Goal: Go to known website: Access a specific website the user already knows

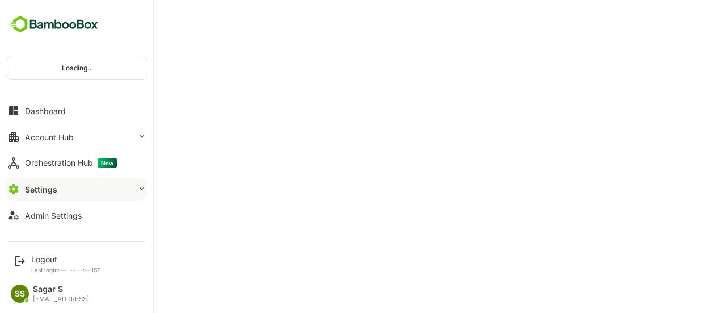
click at [18, 23] on img at bounding box center [54, 25] width 96 height 22
click at [9, 251] on div "Logout Last login: --- -- --:-- IST" at bounding box center [77, 263] width 140 height 30
click at [18, 263] on icon at bounding box center [20, 261] width 14 height 14
click at [27, 255] on div "Logout Last login: --- -- --:-- IST" at bounding box center [77, 263] width 140 height 30
click at [46, 256] on div "Logout" at bounding box center [66, 259] width 70 height 10
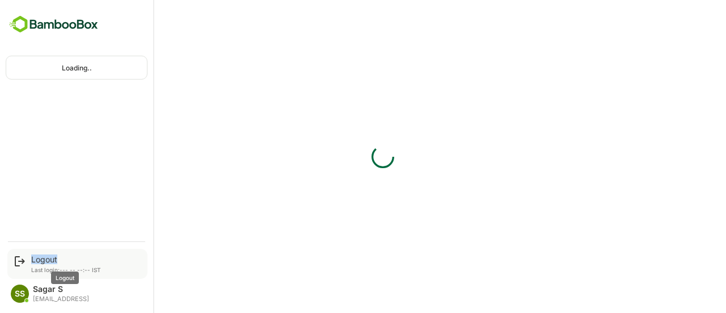
click at [46, 256] on div "Logout" at bounding box center [66, 259] width 70 height 10
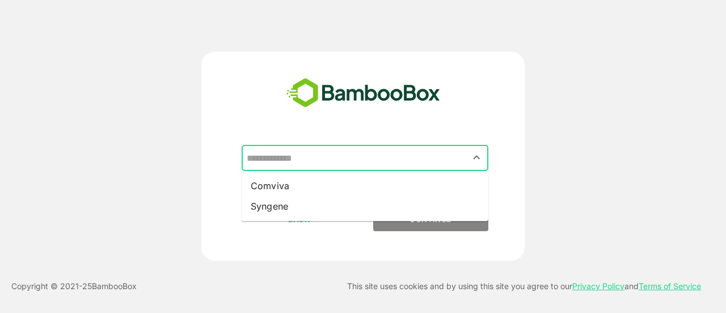
click at [376, 155] on input "text" at bounding box center [365, 158] width 242 height 22
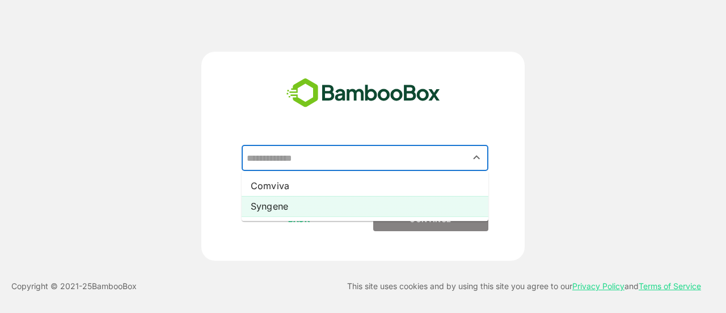
click at [355, 203] on li "Syngene" at bounding box center [365, 206] width 247 height 20
type input "*******"
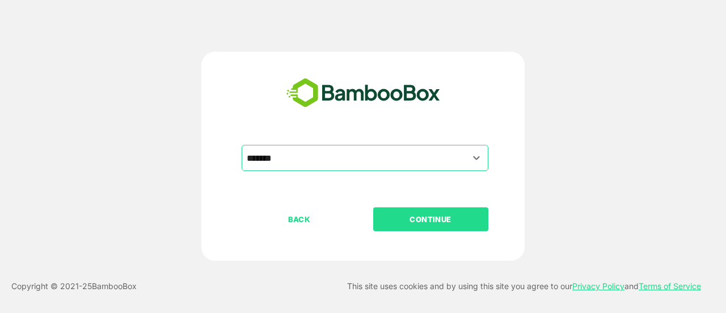
click at [395, 210] on button "CONTINUE" at bounding box center [430, 219] width 115 height 24
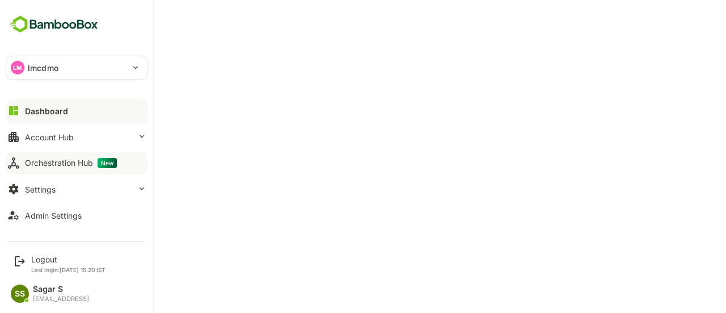
click at [50, 158] on div "Orchestration Hub New" at bounding box center [71, 163] width 92 height 10
